Goal: Check status: Check status

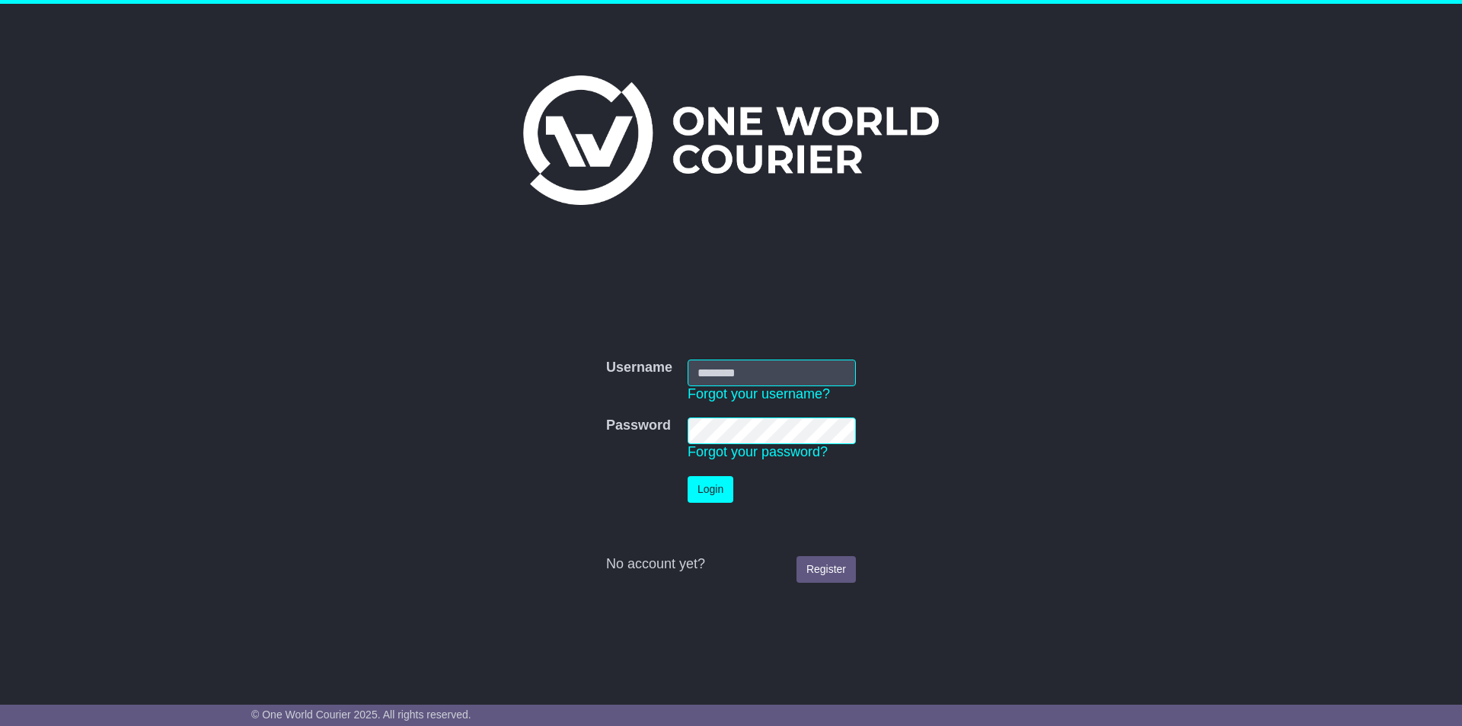
type input "**********"
click at [714, 485] on button "Login" at bounding box center [711, 489] width 46 height 27
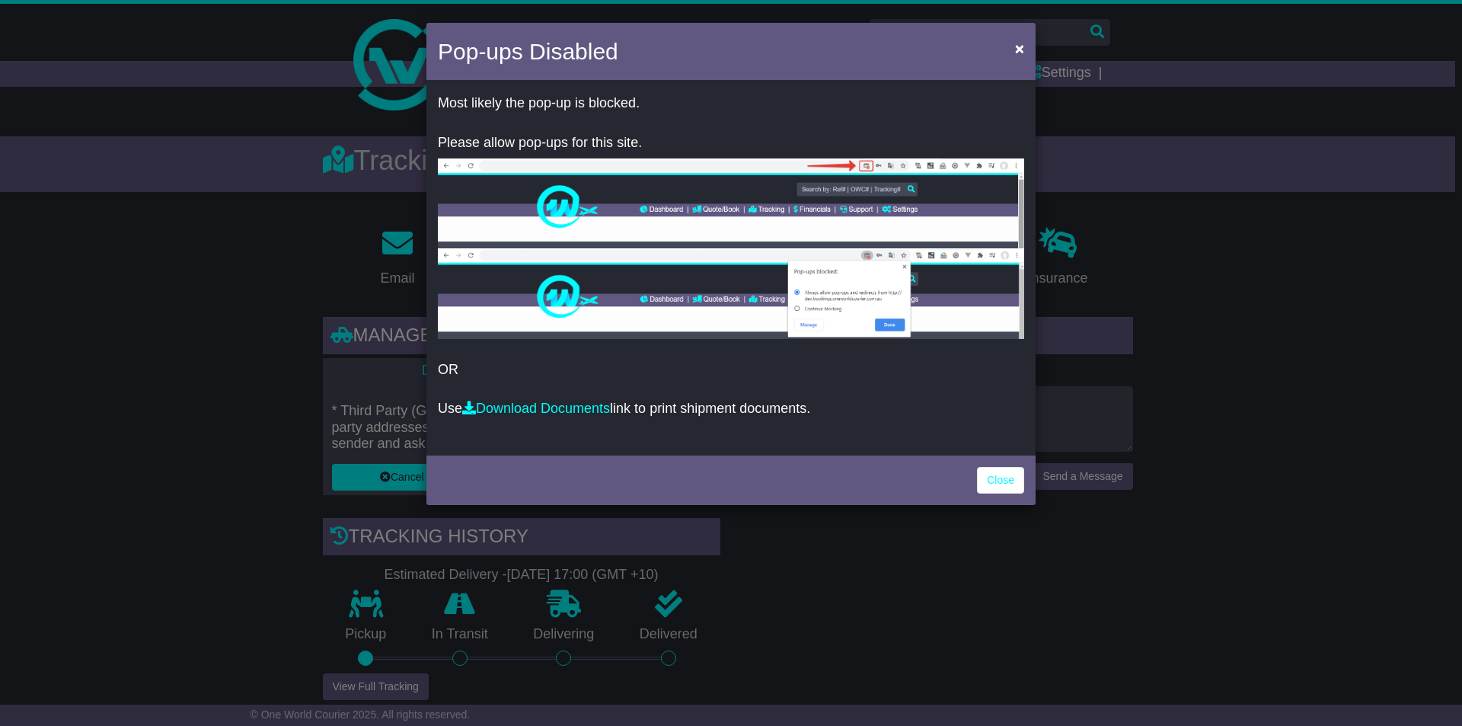
click at [970, 401] on p "Use Download Documents link to print shipment documents." at bounding box center [731, 409] width 586 height 17
click at [1009, 484] on link "Close" at bounding box center [1000, 480] width 47 height 27
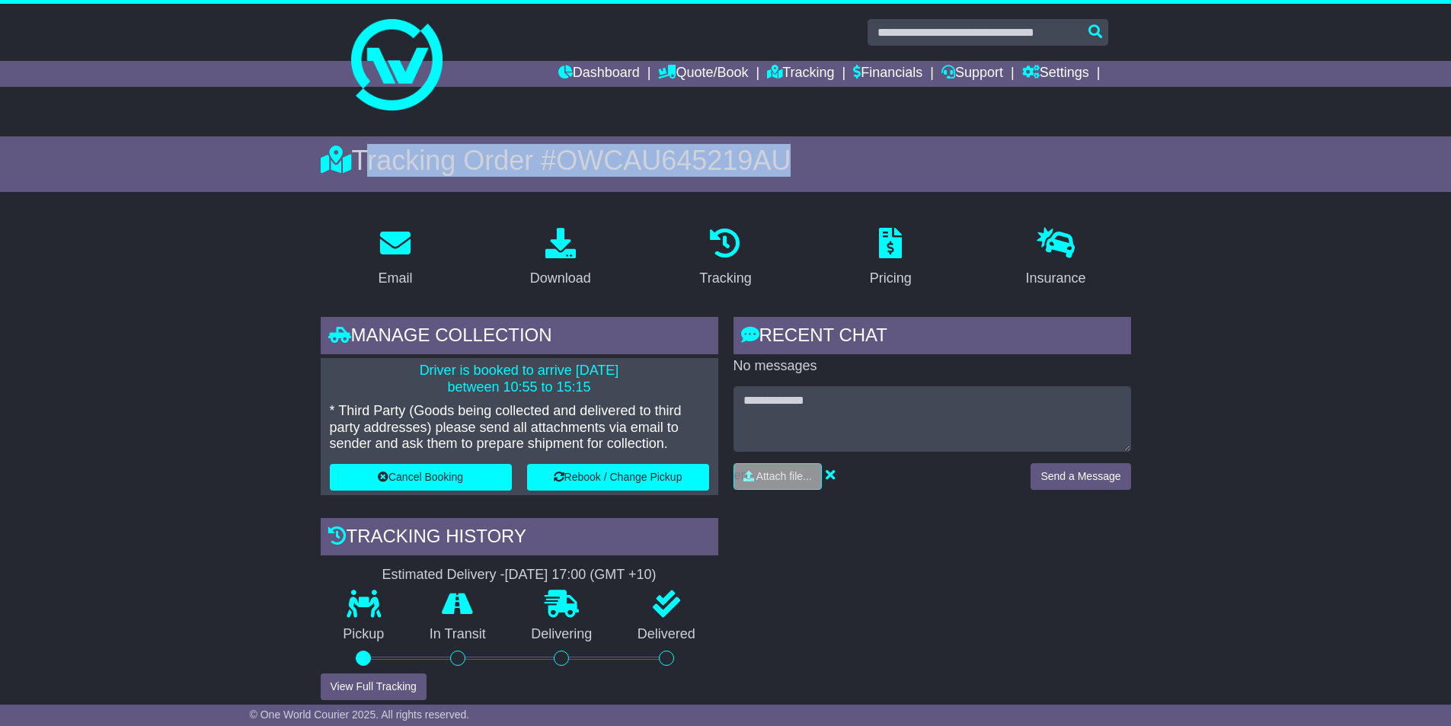
copy div "Tracking Order # OWCAU645219AU"
drag, startPoint x: 809, startPoint y: 153, endPoint x: 362, endPoint y: 170, distance: 447.3
click at [362, 170] on div "Tracking Order # OWCAU645219AU" at bounding box center [726, 160] width 810 height 33
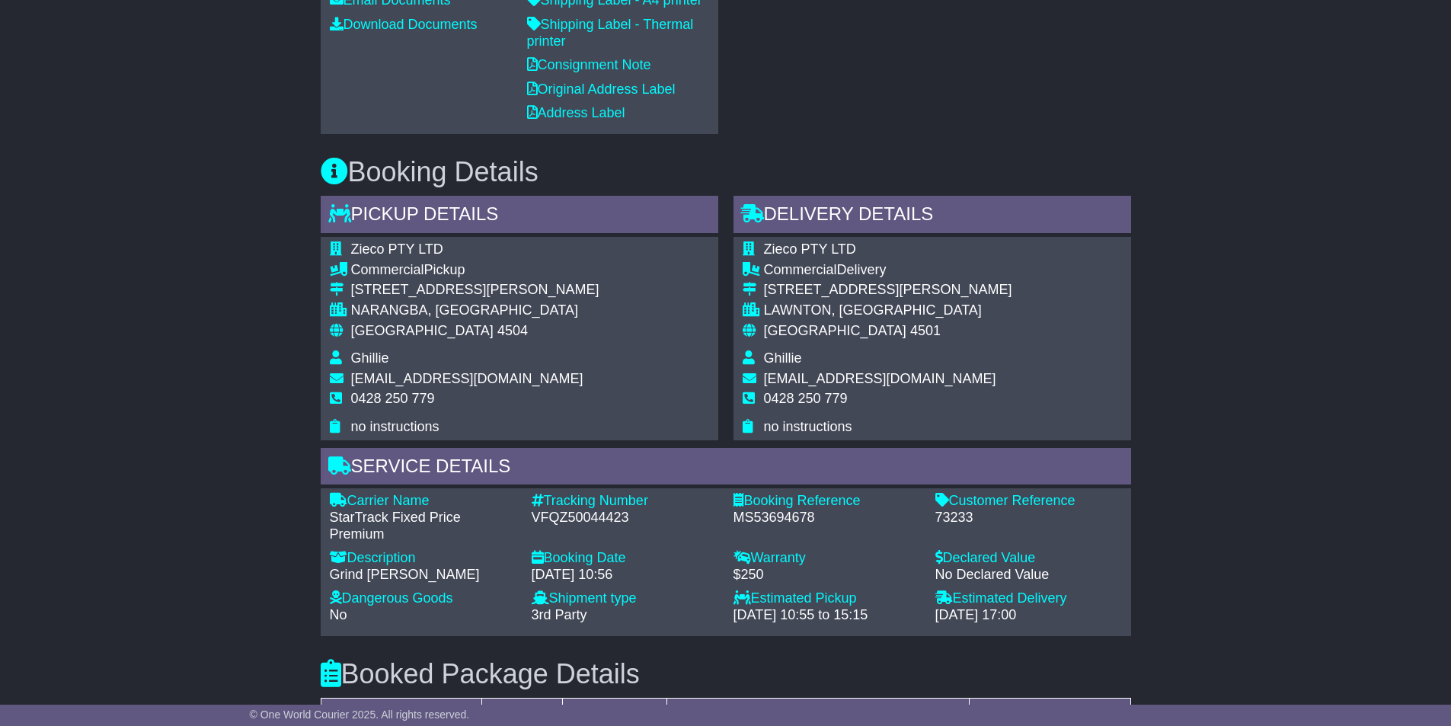
scroll to position [914, 0]
